Goal: Task Accomplishment & Management: Manage account settings

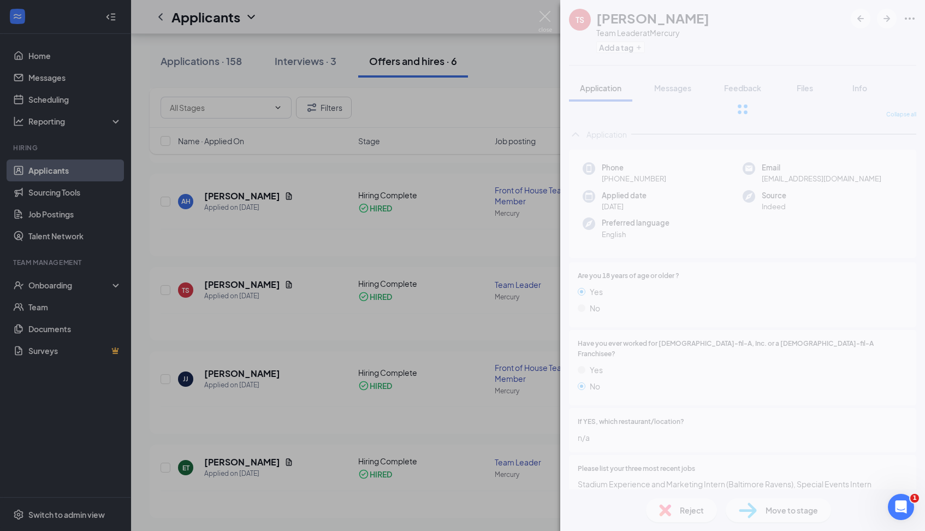
scroll to position [498, 0]
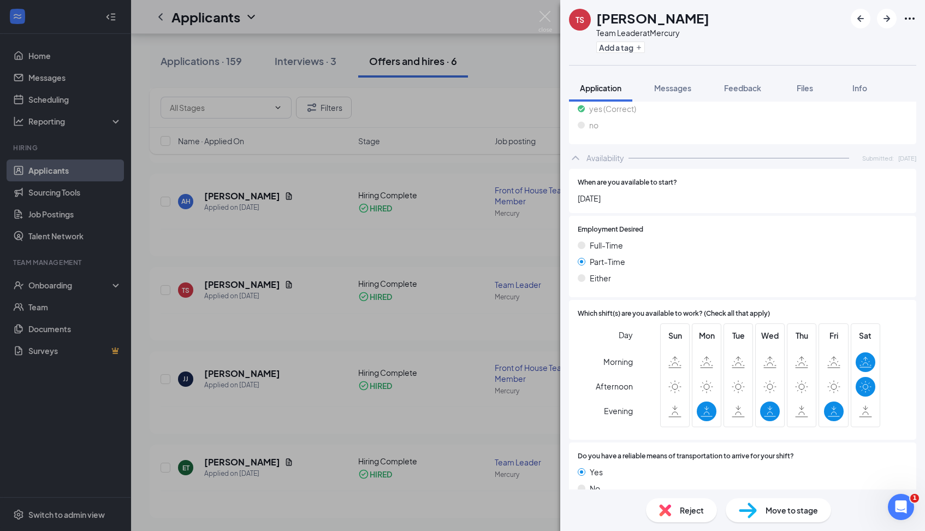
click at [519, 110] on div "[PERSON_NAME] Team Leader at Mercury Add a tag Application Messages Feedback Fi…" at bounding box center [462, 265] width 925 height 531
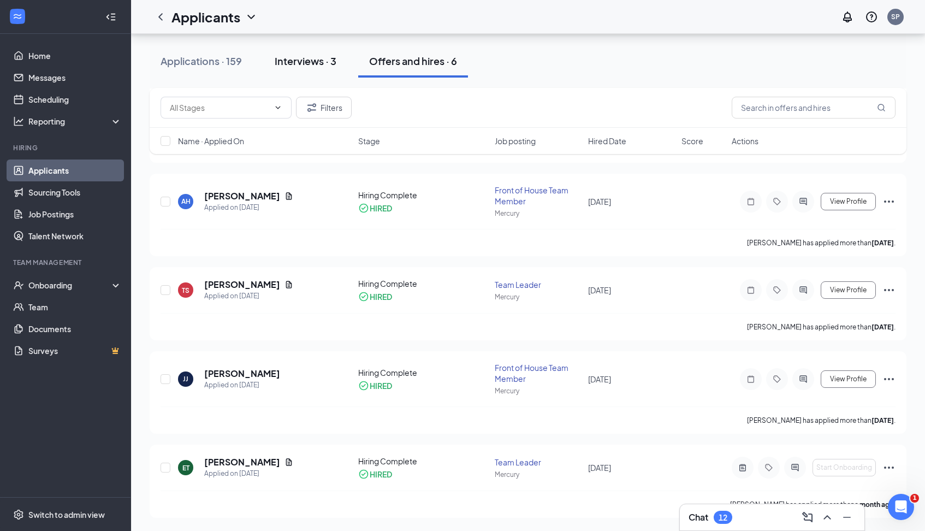
click at [305, 63] on div "Interviews · 3" at bounding box center [306, 61] width 62 height 14
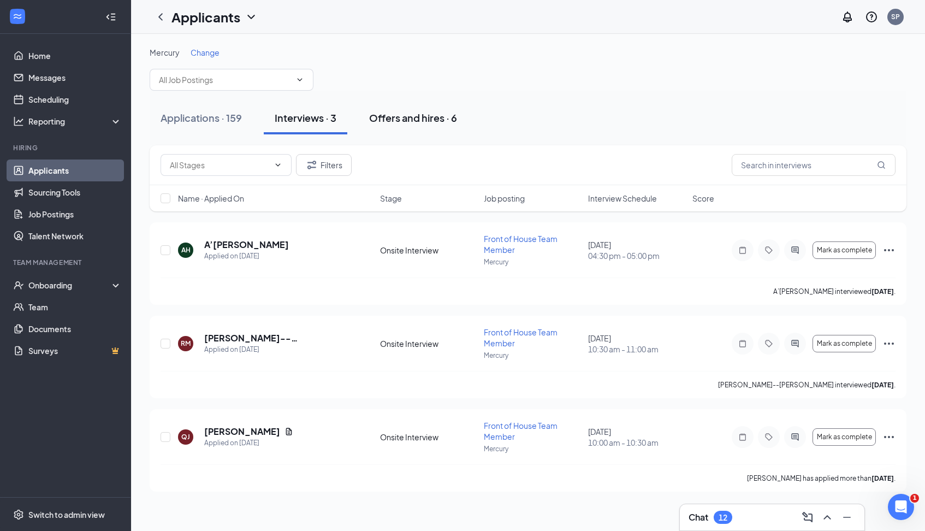
click at [400, 117] on div "Offers and hires · 6" at bounding box center [413, 118] width 88 height 14
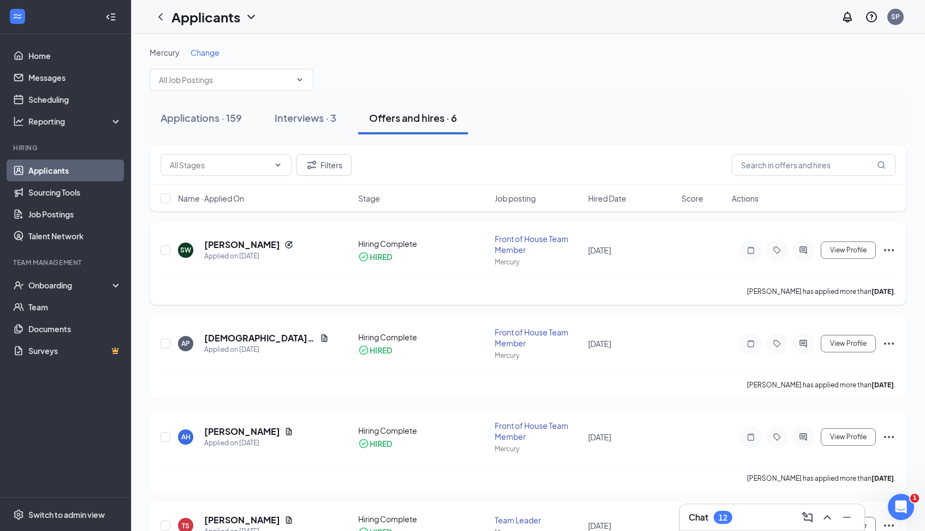
click at [497, 245] on div "Front of House Team Member" at bounding box center [538, 244] width 87 height 22
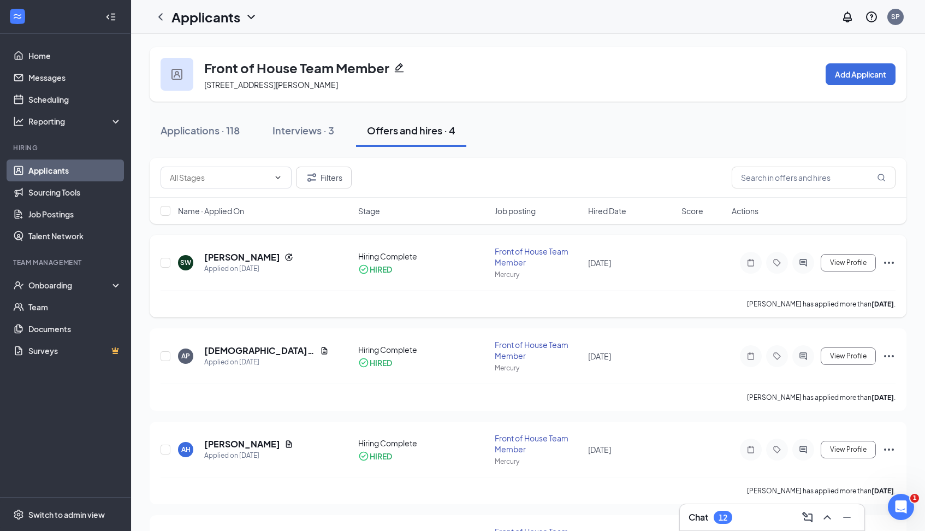
click at [383, 262] on div "Hiring Complete HIRED" at bounding box center [423, 263] width 130 height 24
click at [244, 261] on h5 "[PERSON_NAME]" at bounding box center [242, 257] width 76 height 12
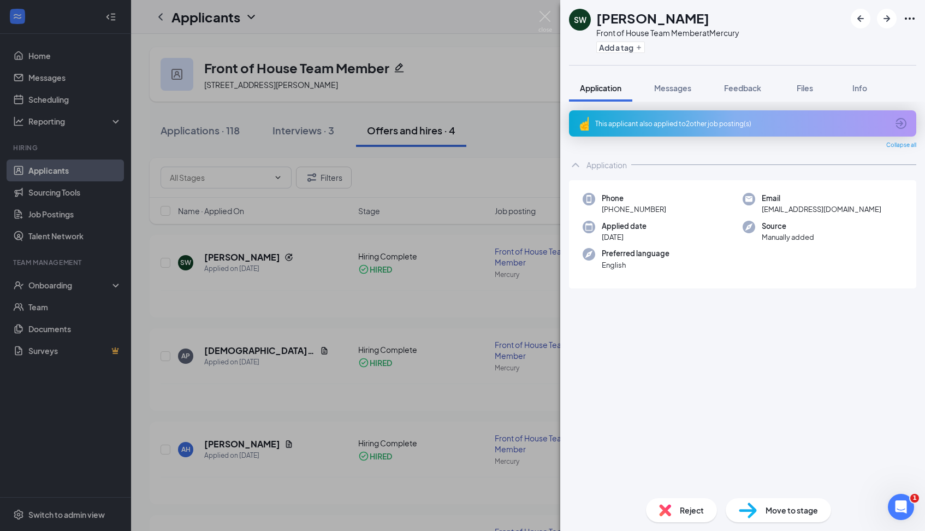
click at [323, 295] on div "SW [PERSON_NAME] Front of House Team Member at Mercury Add a tag Application Me…" at bounding box center [462, 265] width 925 height 531
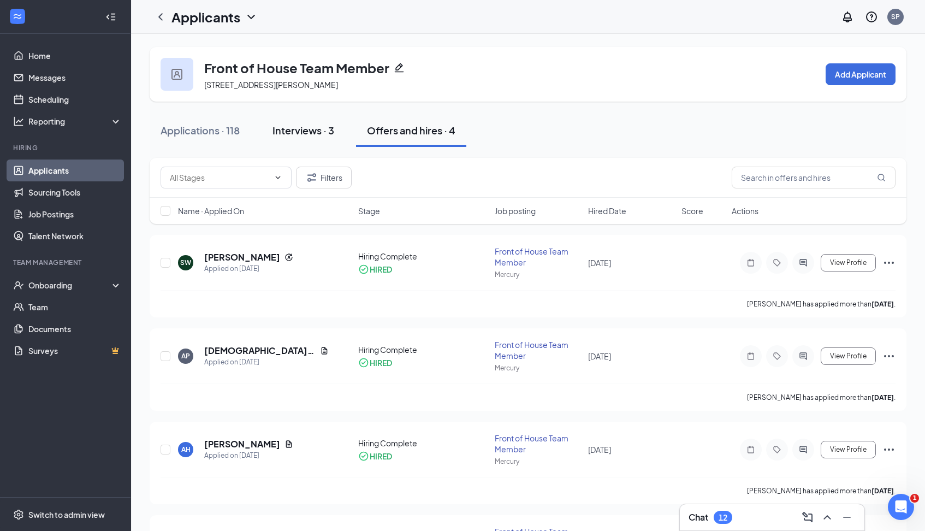
click at [308, 130] on div "Interviews · 3" at bounding box center [303, 130] width 62 height 14
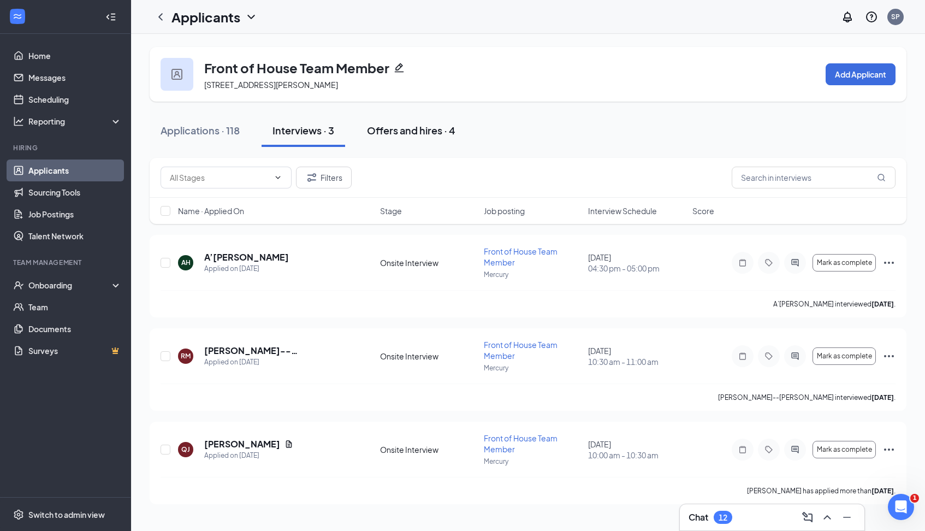
click at [412, 135] on div "Offers and hires · 4" at bounding box center [411, 130] width 88 height 14
